Goal: Browse casually

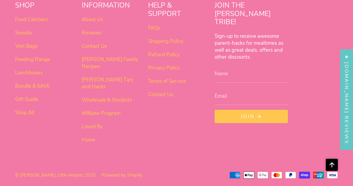
scroll to position [395, 0]
